Goal: Task Accomplishment & Management: Use online tool/utility

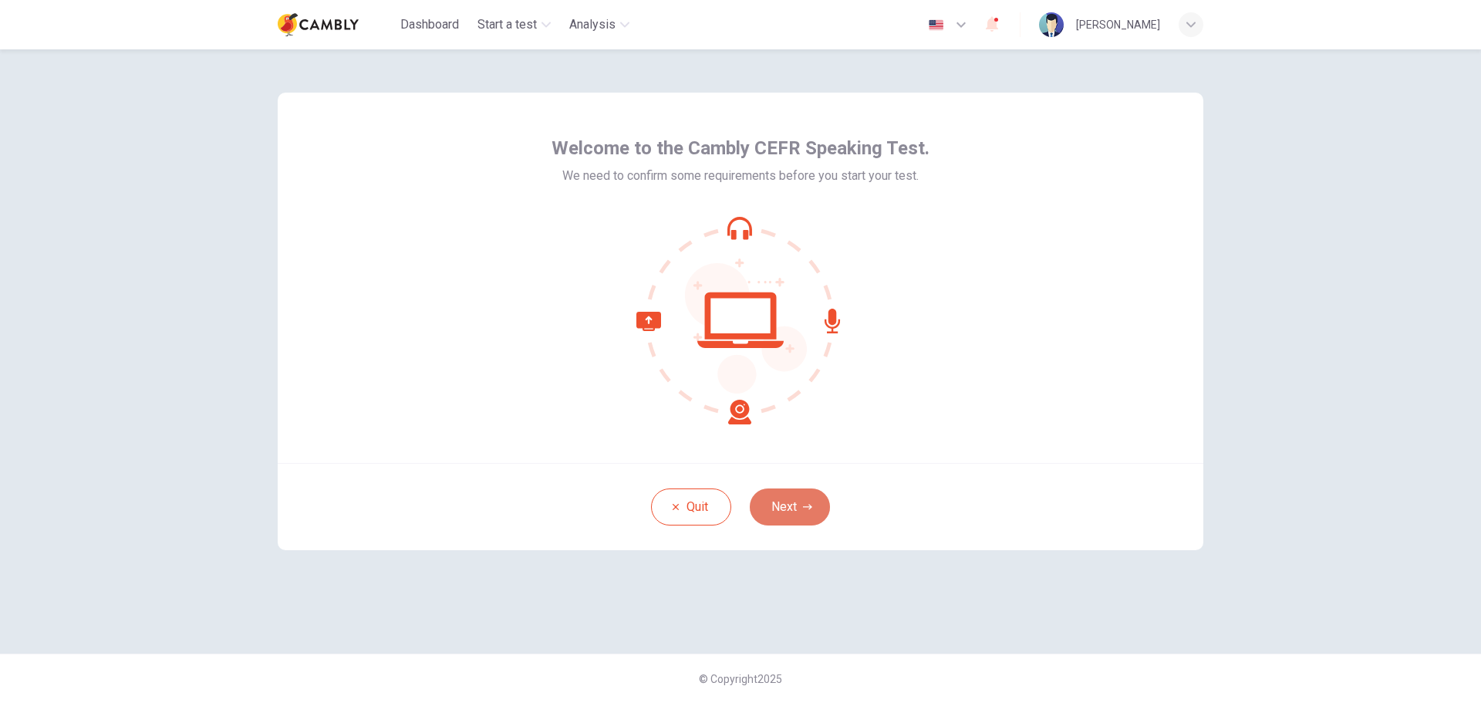
click at [804, 501] on button "Next" at bounding box center [790, 506] width 80 height 37
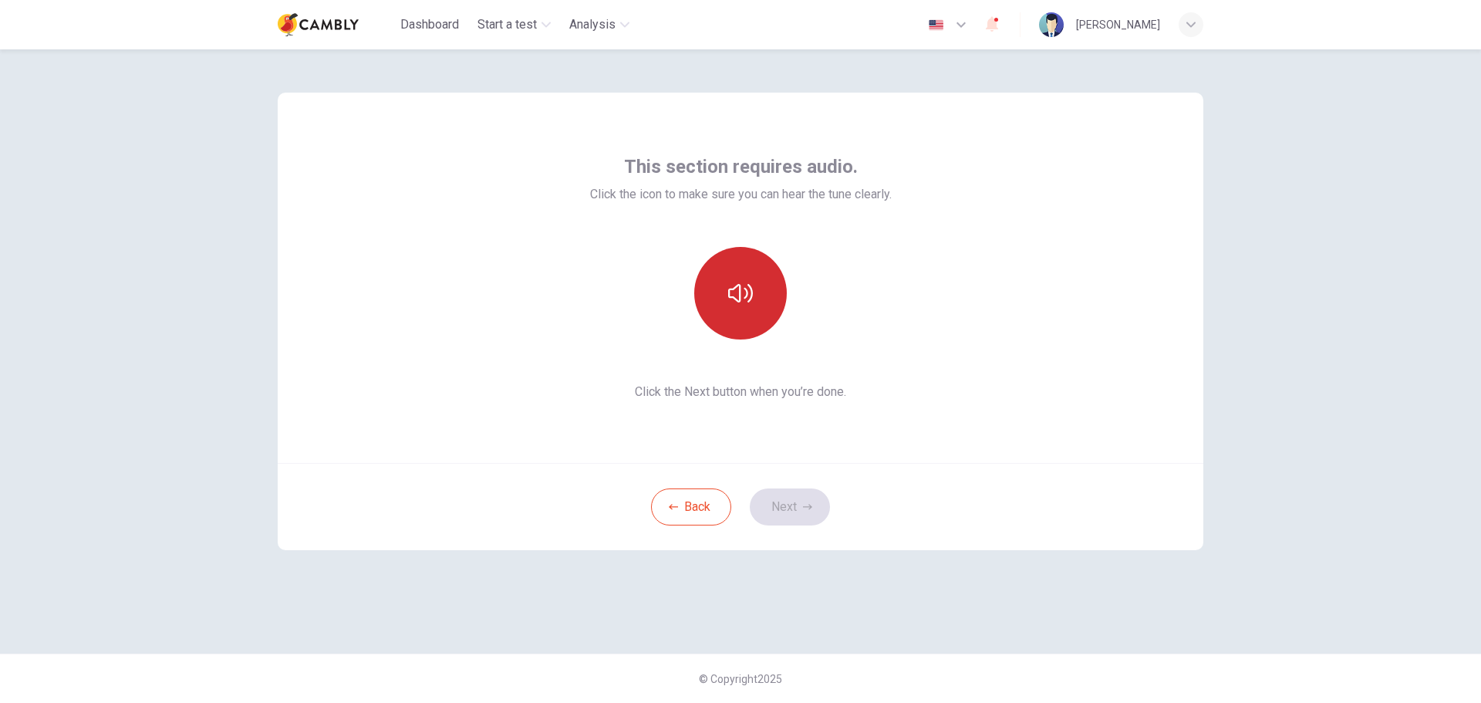
click at [747, 284] on icon "button" at bounding box center [740, 293] width 25 height 25
click at [794, 504] on button "Next" at bounding box center [790, 506] width 80 height 37
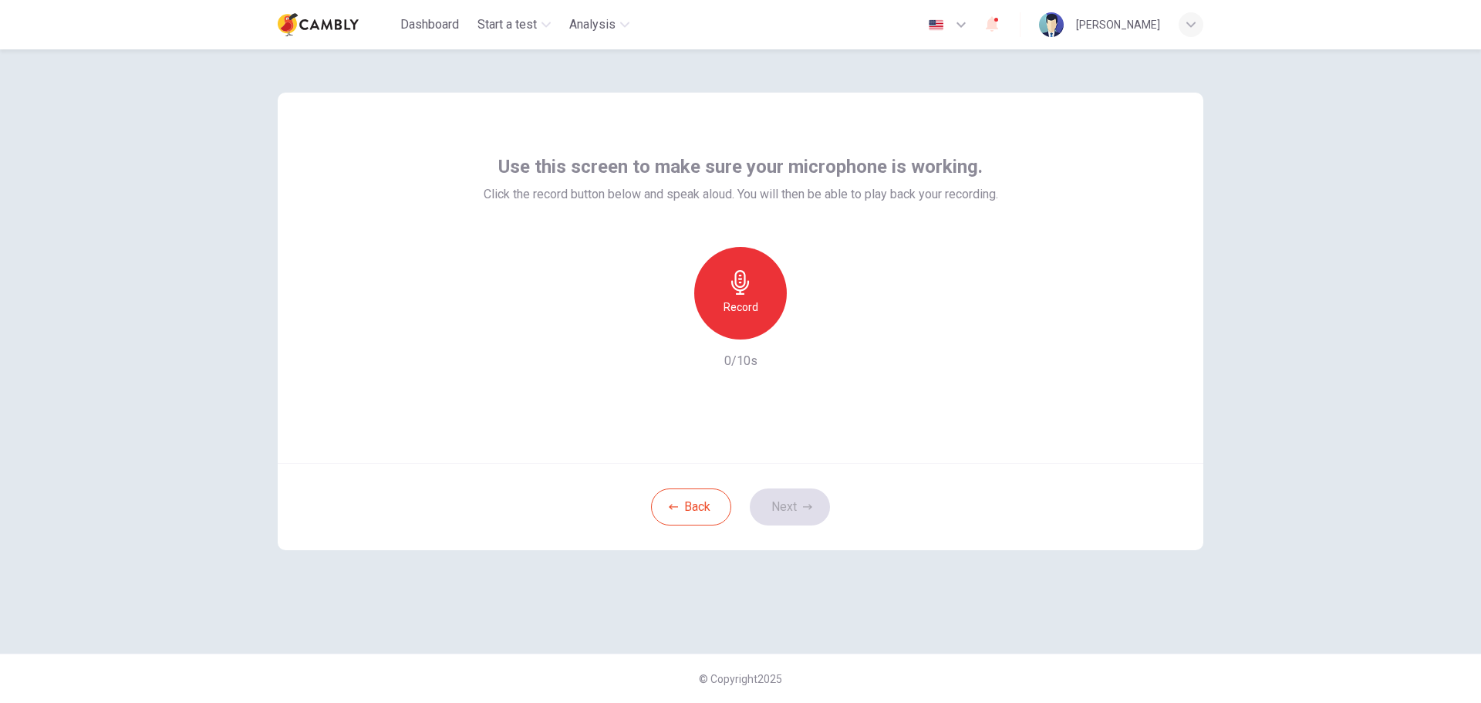
click at [754, 305] on h6 "Record" at bounding box center [741, 307] width 35 height 19
click at [750, 300] on h6 "Stop" at bounding box center [740, 307] width 23 height 19
click at [803, 326] on div "button" at bounding box center [811, 327] width 25 height 25
click at [801, 505] on button "Next" at bounding box center [790, 506] width 80 height 37
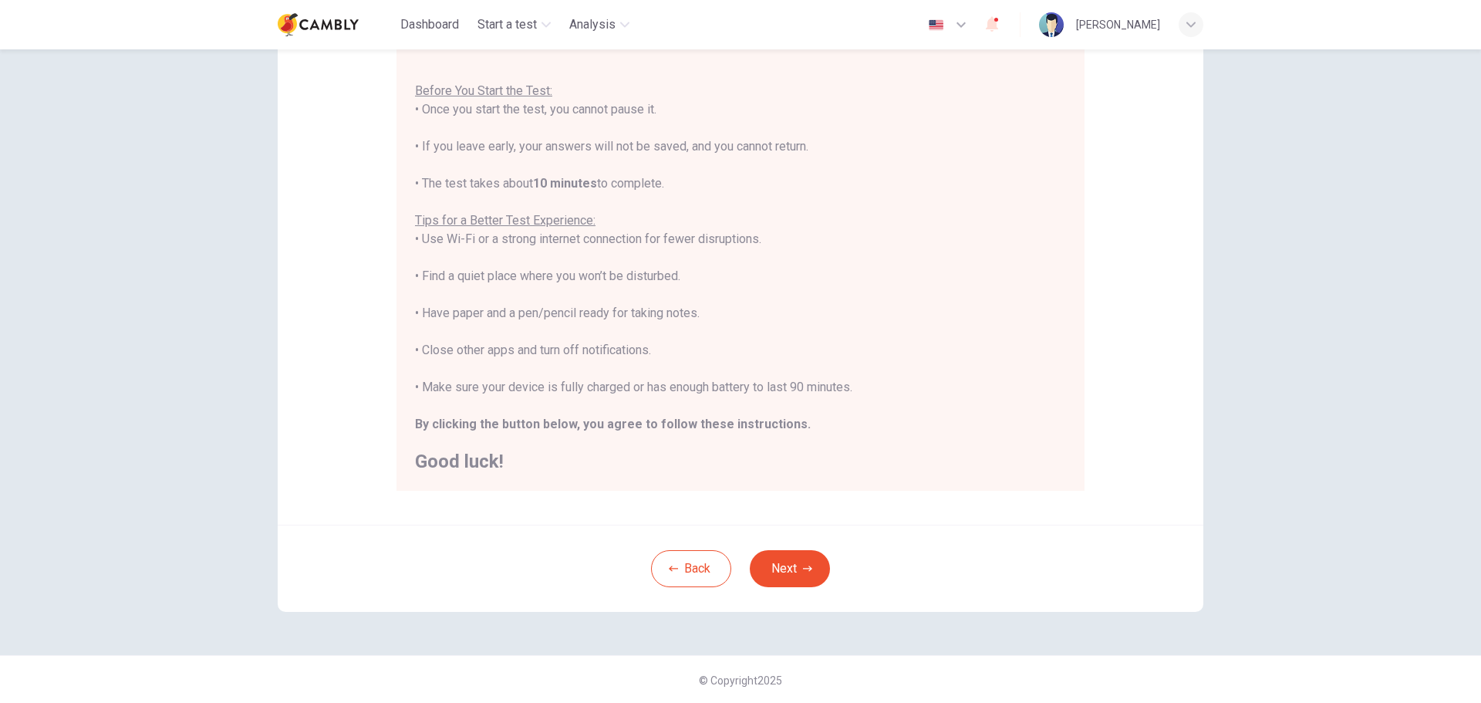
scroll to position [155, 0]
click at [785, 573] on button "Next" at bounding box center [790, 566] width 80 height 37
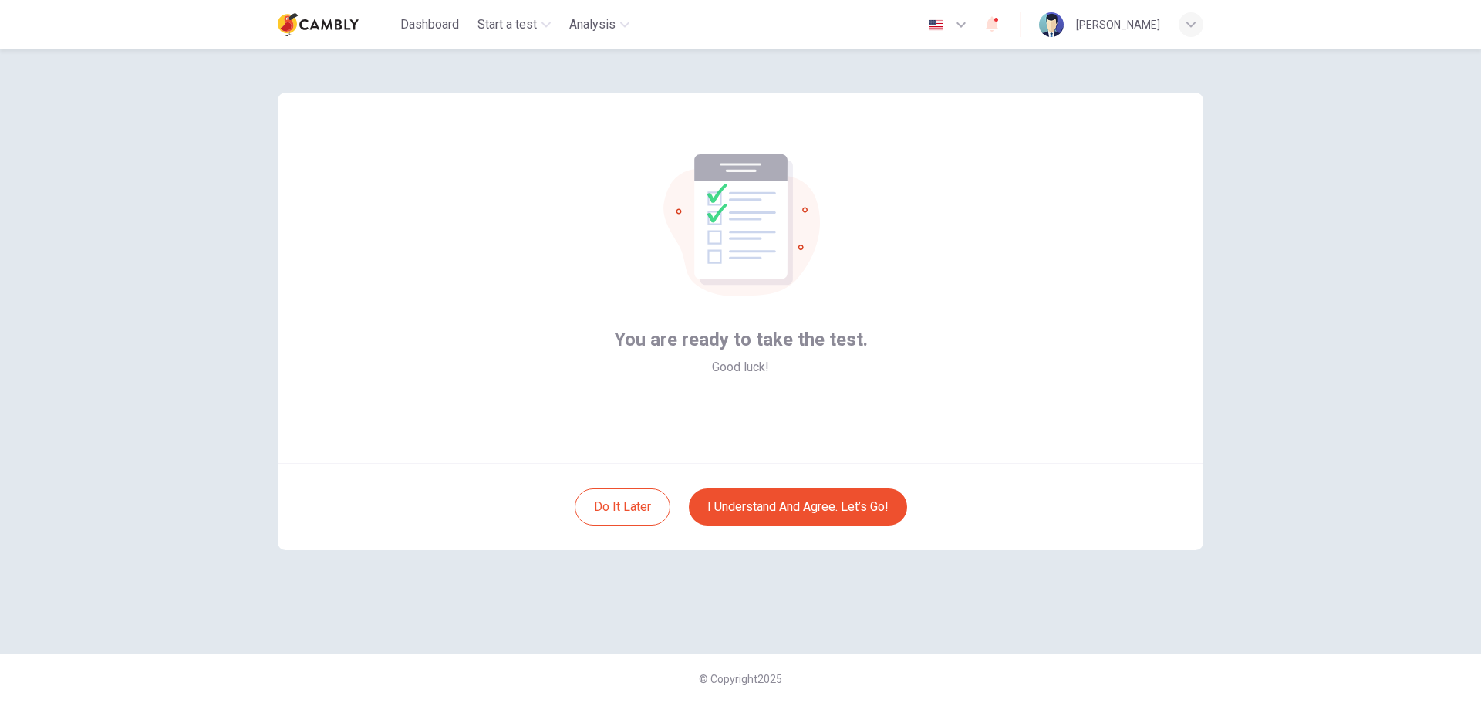
scroll to position [0, 0]
click at [771, 507] on button "I understand and agree. Let’s go!" at bounding box center [798, 506] width 218 height 37
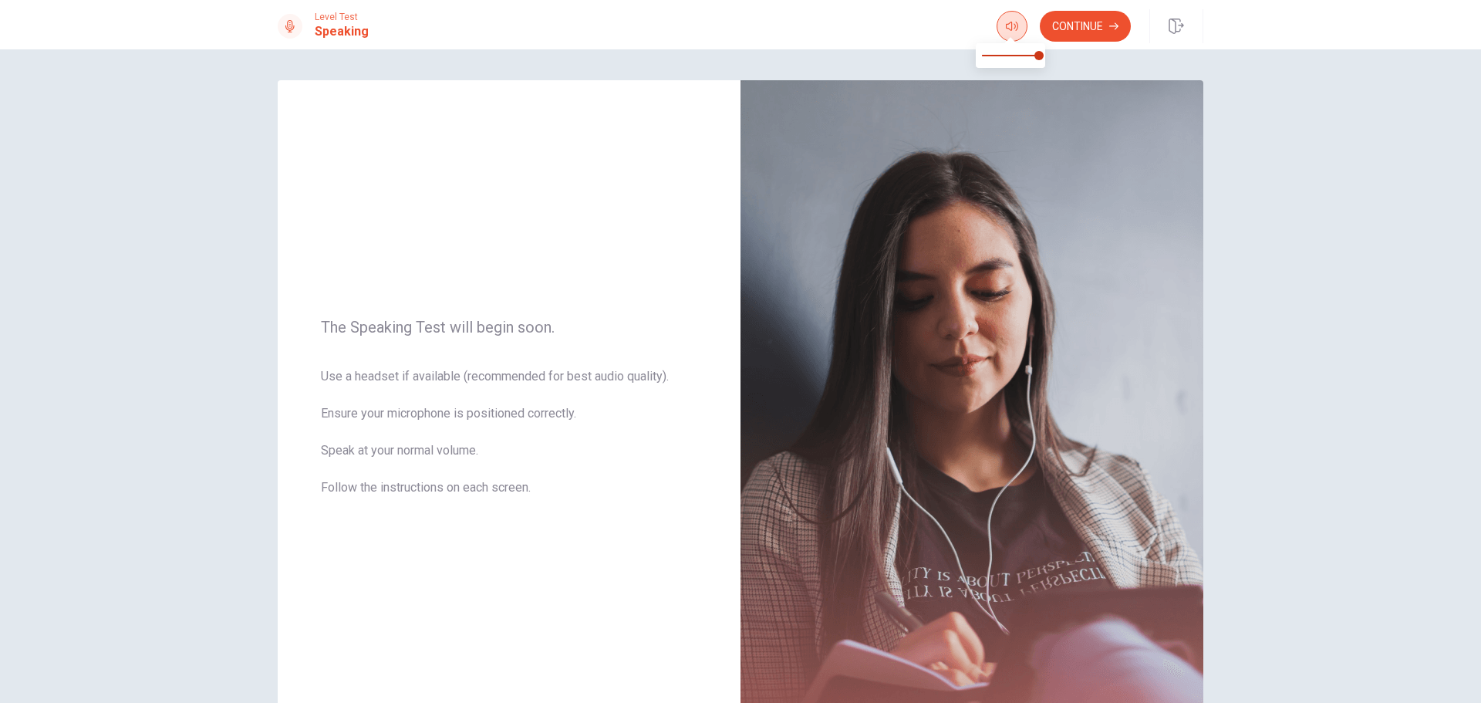
click at [1014, 21] on icon "button" at bounding box center [1012, 26] width 12 height 12
click at [1078, 27] on button "Continue" at bounding box center [1085, 26] width 91 height 31
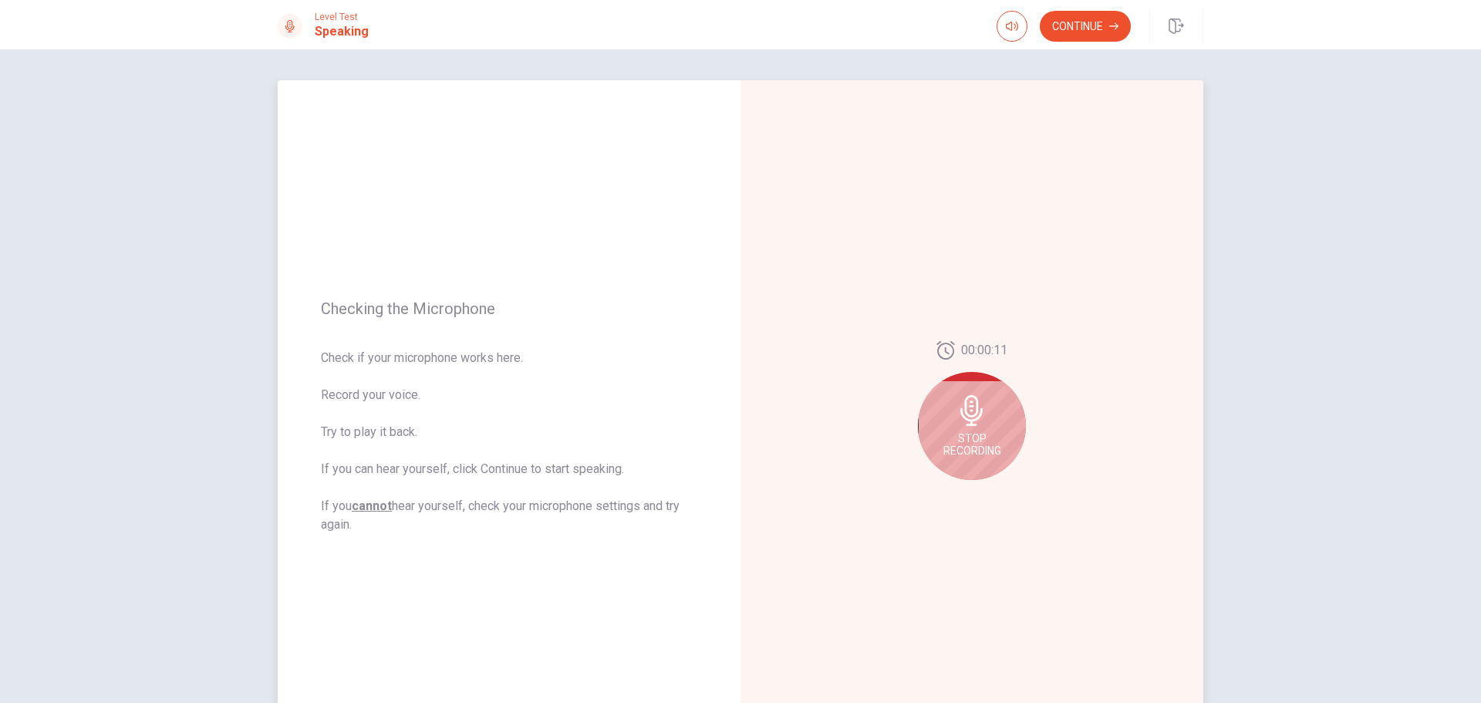
click at [956, 410] on icon at bounding box center [971, 410] width 31 height 31
click at [978, 493] on button "Play Audio" at bounding box center [989, 492] width 22 height 22
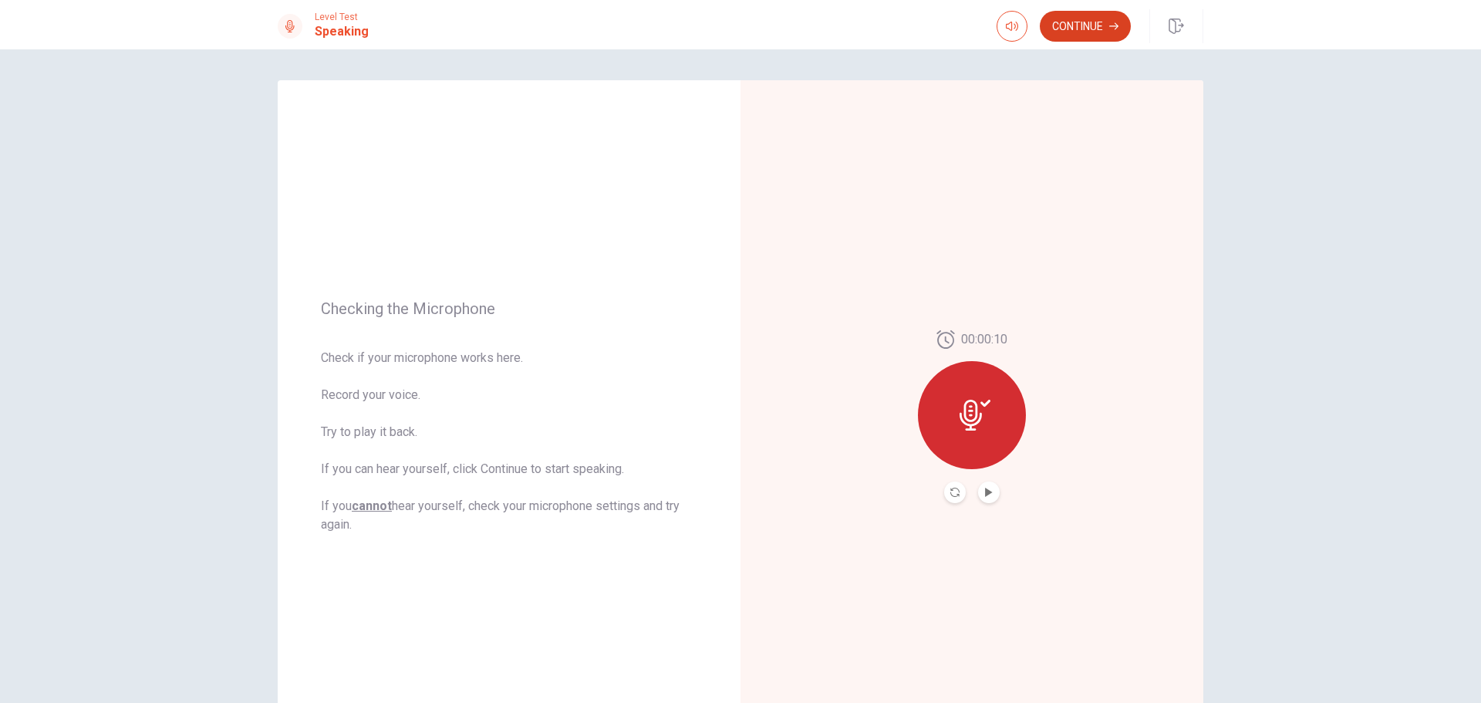
click at [1097, 32] on button "Continue" at bounding box center [1085, 26] width 91 height 31
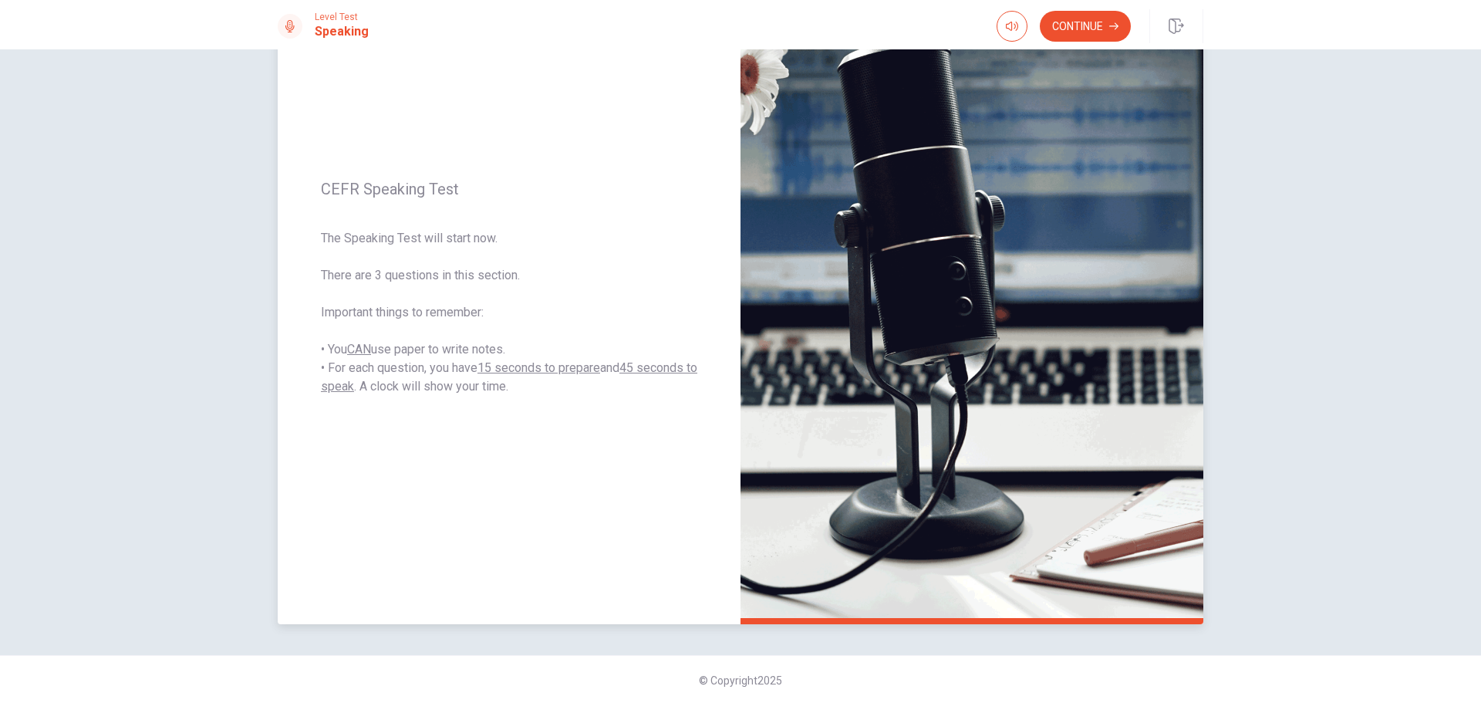
scroll to position [130, 0]
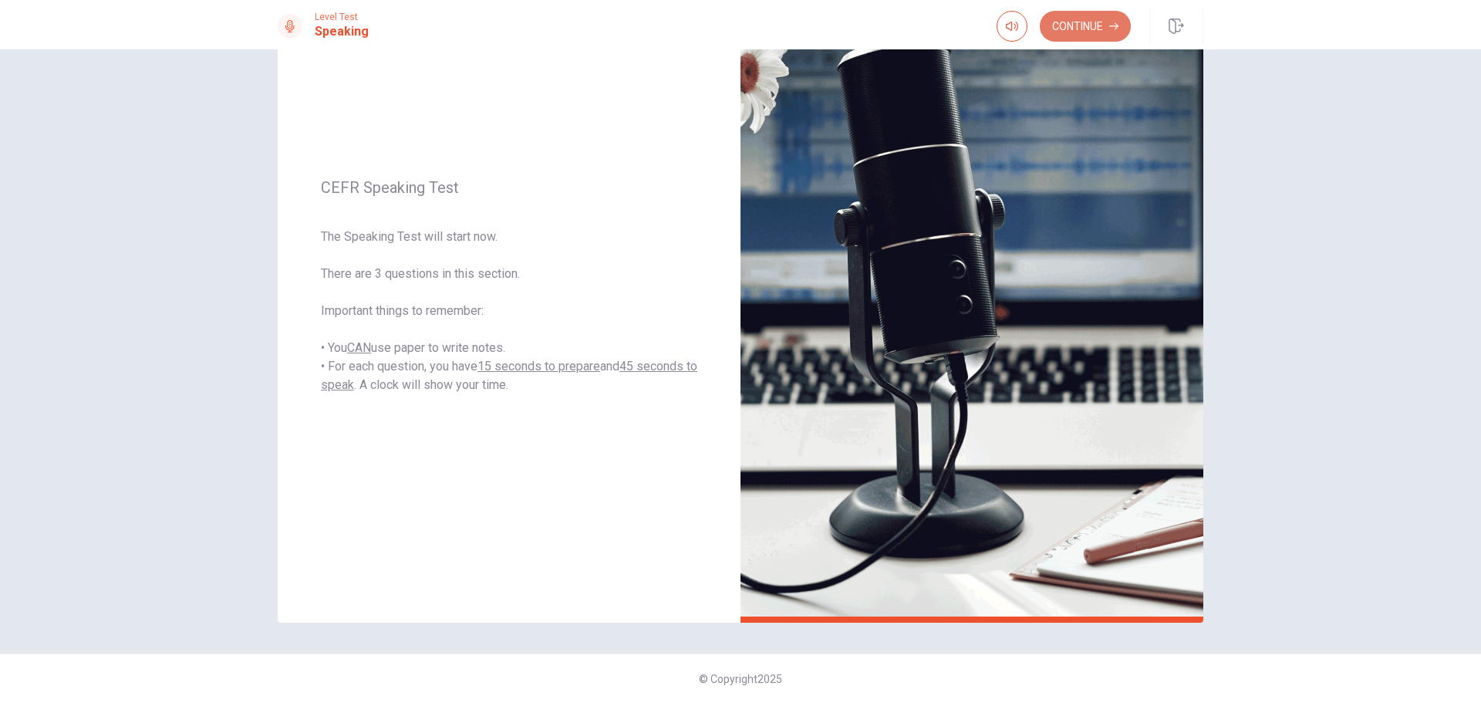
click at [1090, 27] on button "Continue" at bounding box center [1085, 26] width 91 height 31
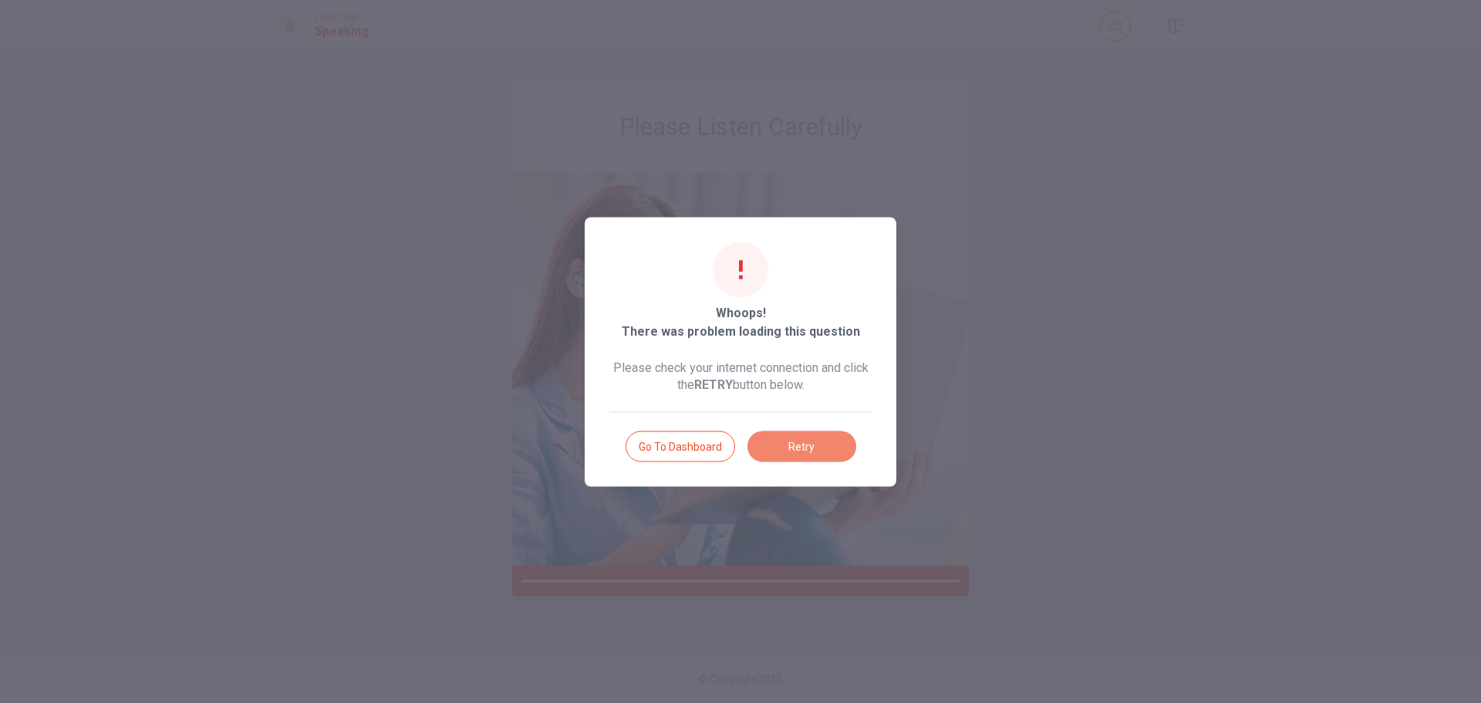
click at [804, 439] on button "Retry" at bounding box center [801, 445] width 109 height 31
click at [805, 446] on button "Retry" at bounding box center [801, 445] width 109 height 31
click at [1125, 242] on div at bounding box center [740, 351] width 1481 height 703
click at [789, 453] on button "Retry" at bounding box center [801, 445] width 109 height 31
click at [696, 454] on button "Go to Dashboard" at bounding box center [681, 445] width 110 height 31
